Goal: Submit feedback/report problem

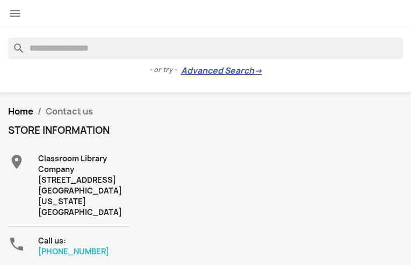
type input "**********"
